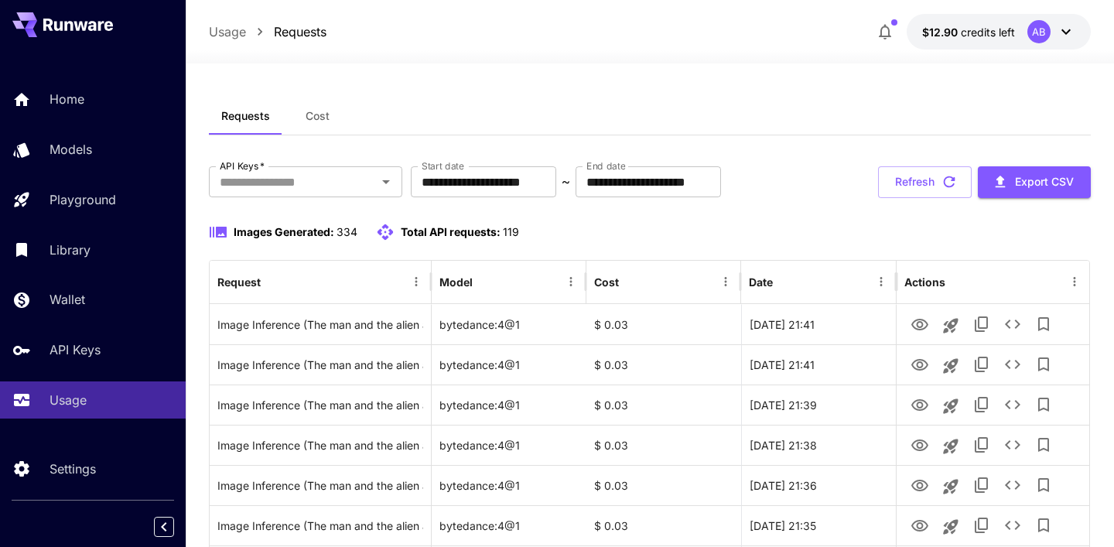
scroll to position [43, 0]
